Goal: Task Accomplishment & Management: Manage account settings

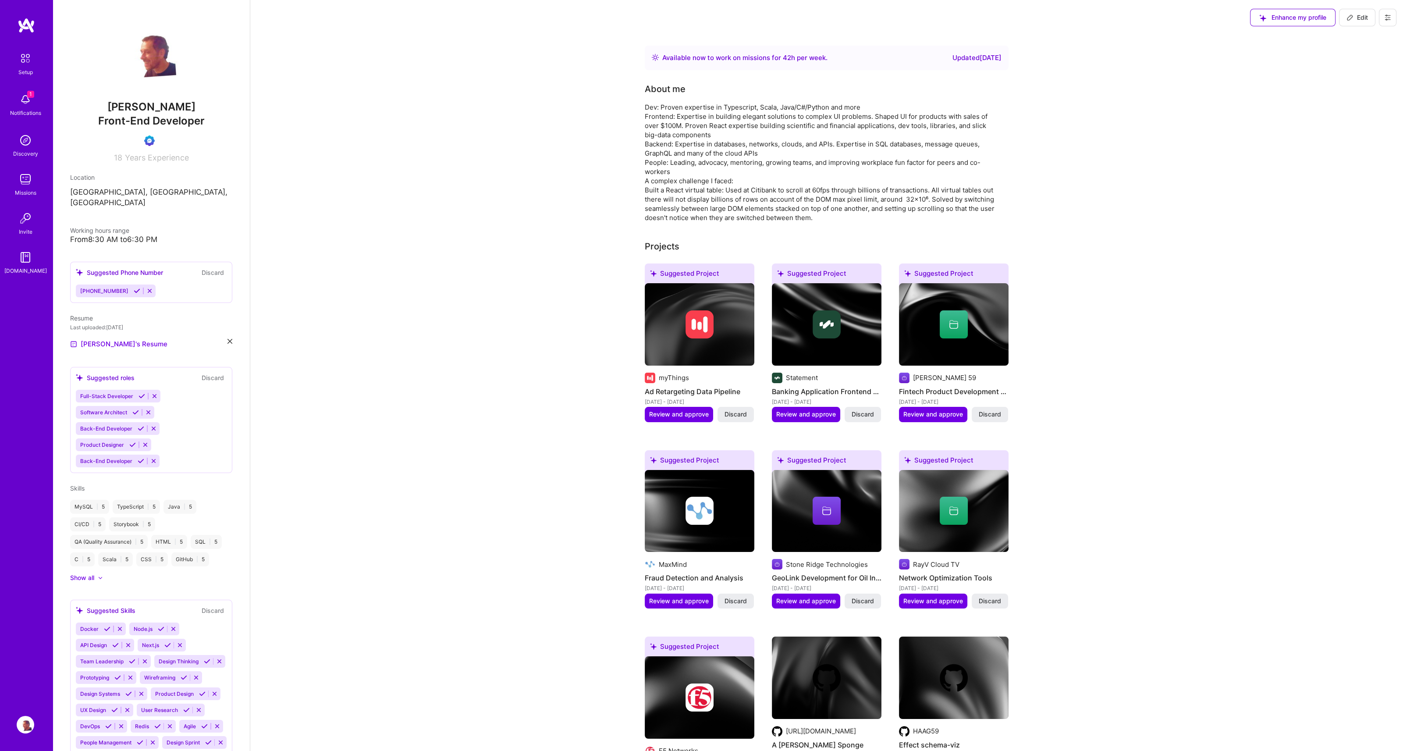
click at [1364, 24] on button "Edit" at bounding box center [1357, 18] width 36 height 18
select select "US"
select select "Right Now"
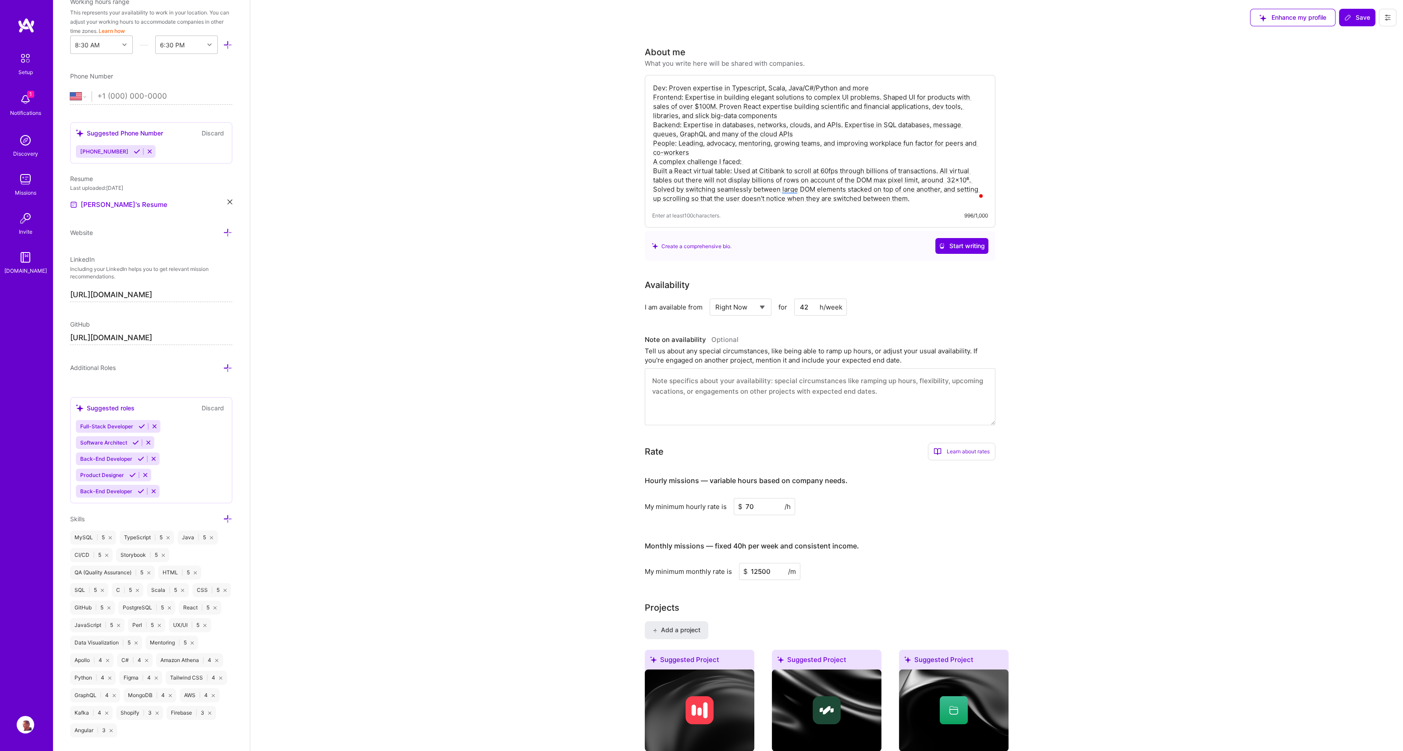
click at [1383, 19] on button at bounding box center [1388, 18] width 18 height 18
click at [1349, 32] on button "Settings" at bounding box center [1364, 37] width 66 height 22
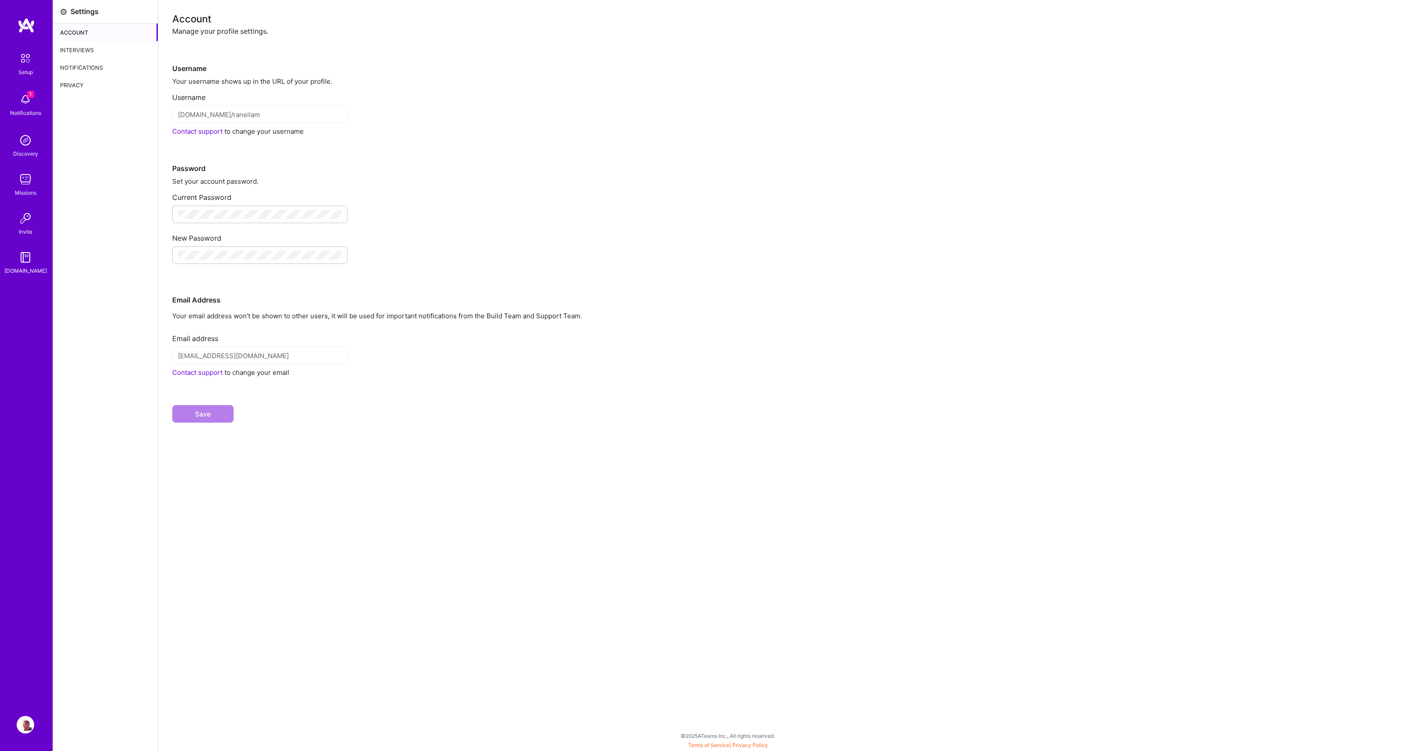
click at [86, 50] on div "Interviews" at bounding box center [105, 50] width 105 height 18
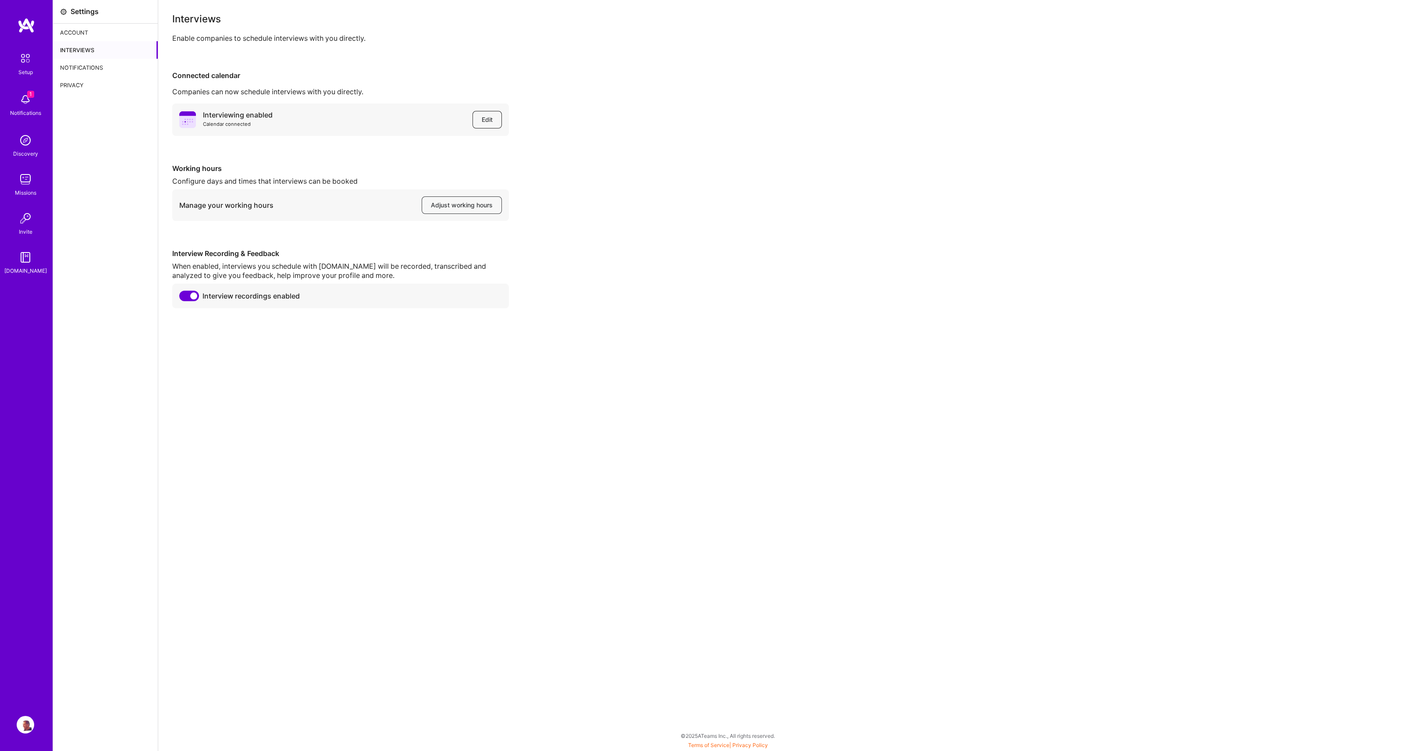
click at [475, 116] on button "Edit" at bounding box center [487, 120] width 29 height 18
